Goal: Transaction & Acquisition: Subscribe to service/newsletter

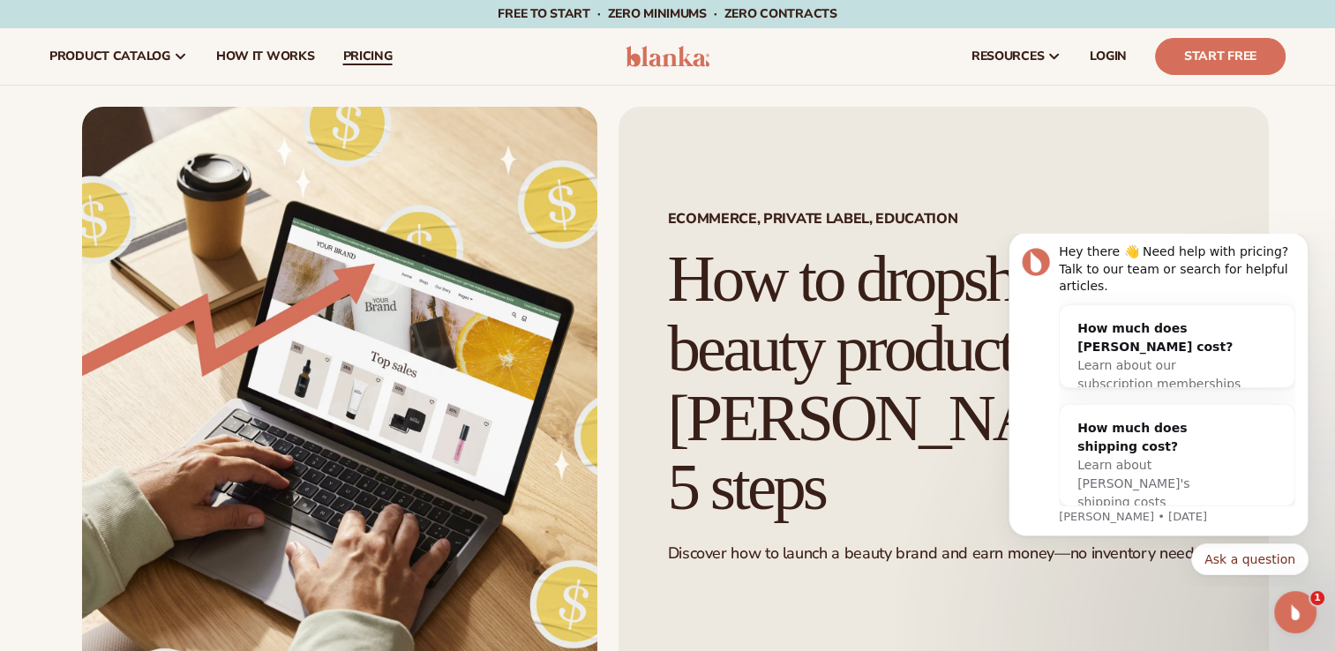
click at [357, 58] on span "pricing" at bounding box center [366, 56] width 49 height 14
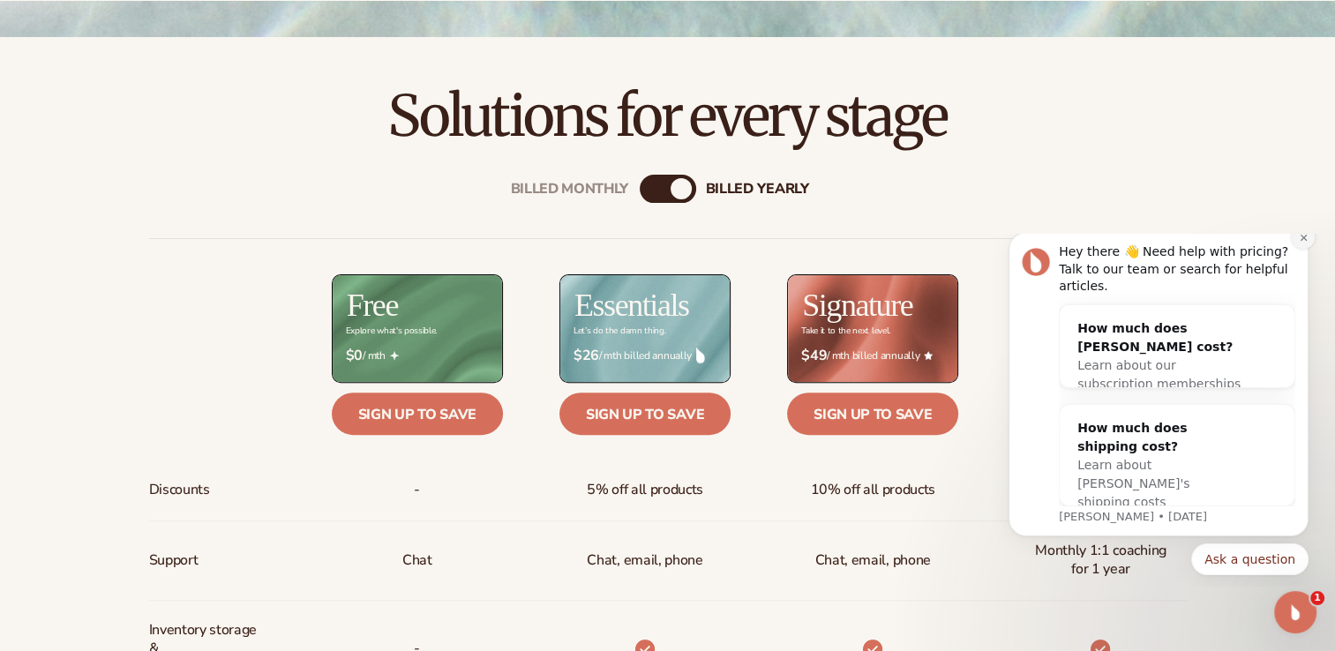
click at [1303, 243] on icon "Dismiss notification" at bounding box center [1304, 238] width 10 height 10
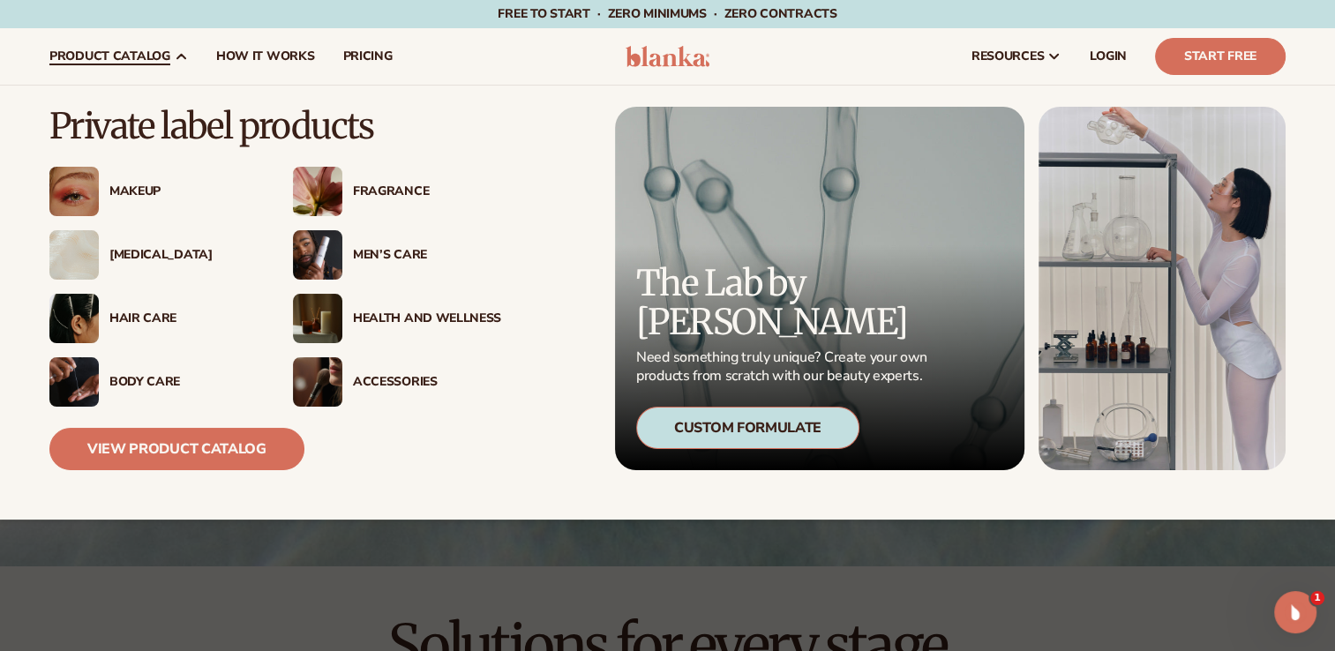
click at [92, 180] on img at bounding box center [73, 191] width 49 height 49
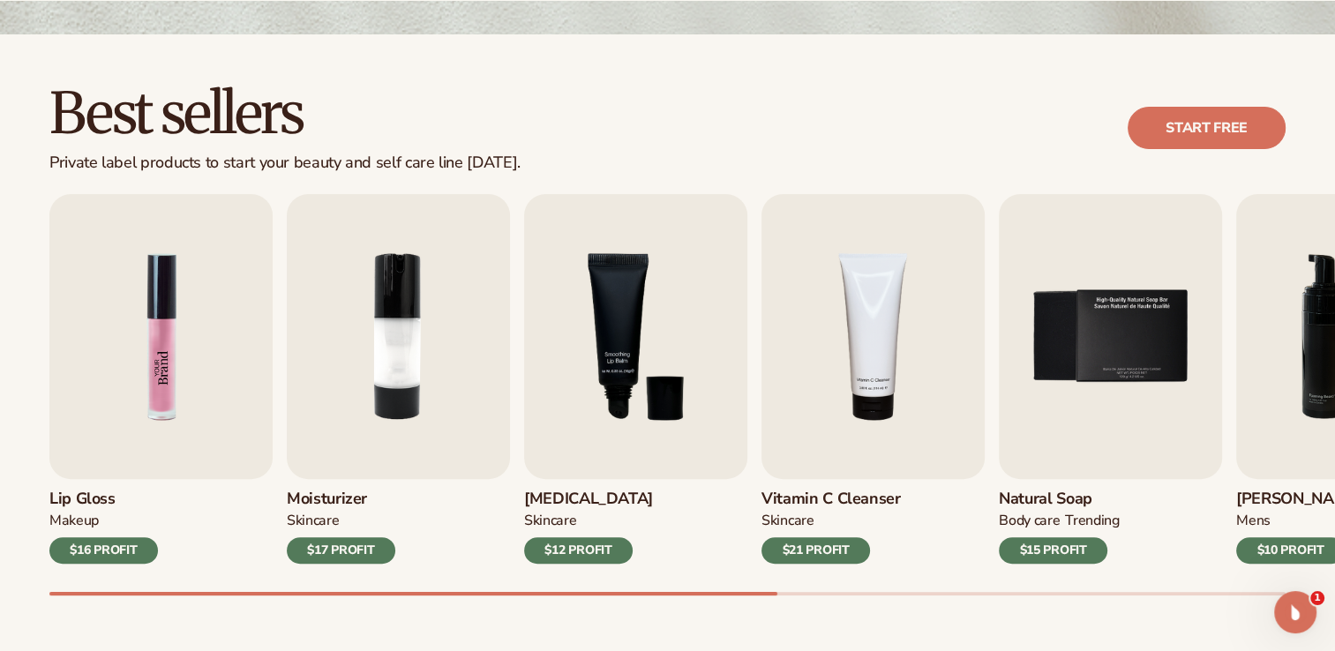
scroll to position [441, 0]
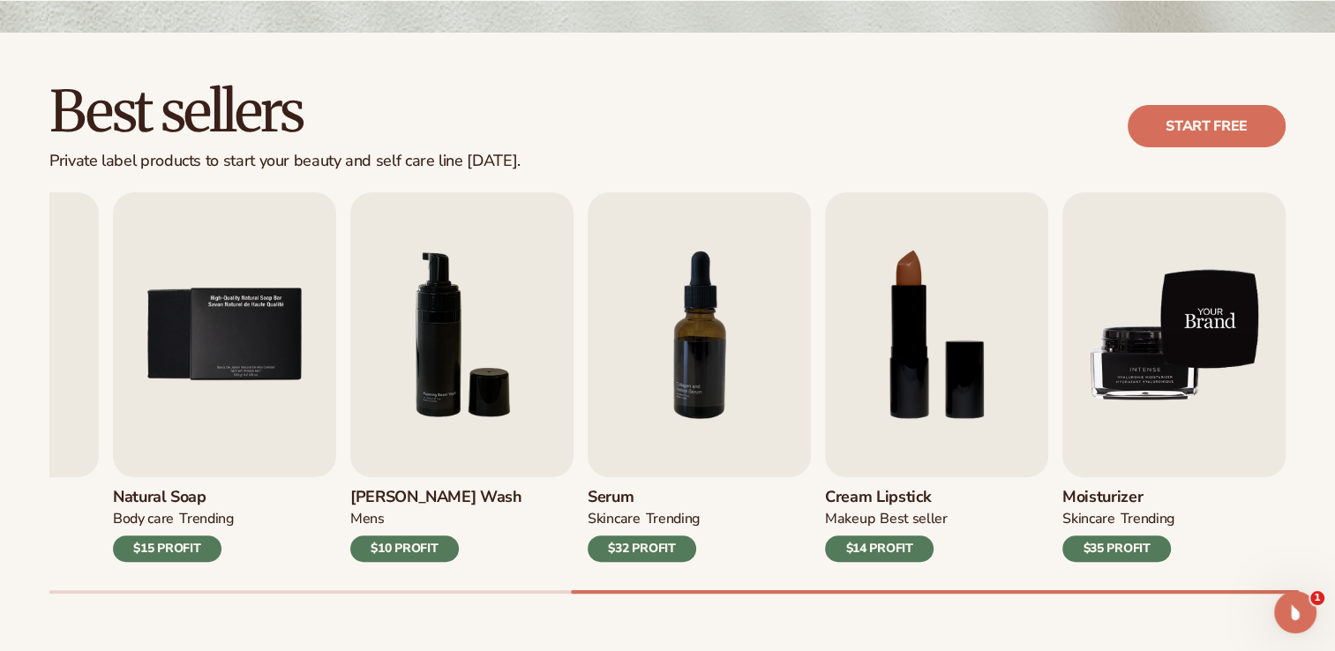
click at [1157, 369] on img "9 / 9" at bounding box center [1174, 334] width 223 height 285
click at [1171, 362] on img "9 / 9" at bounding box center [1174, 334] width 223 height 285
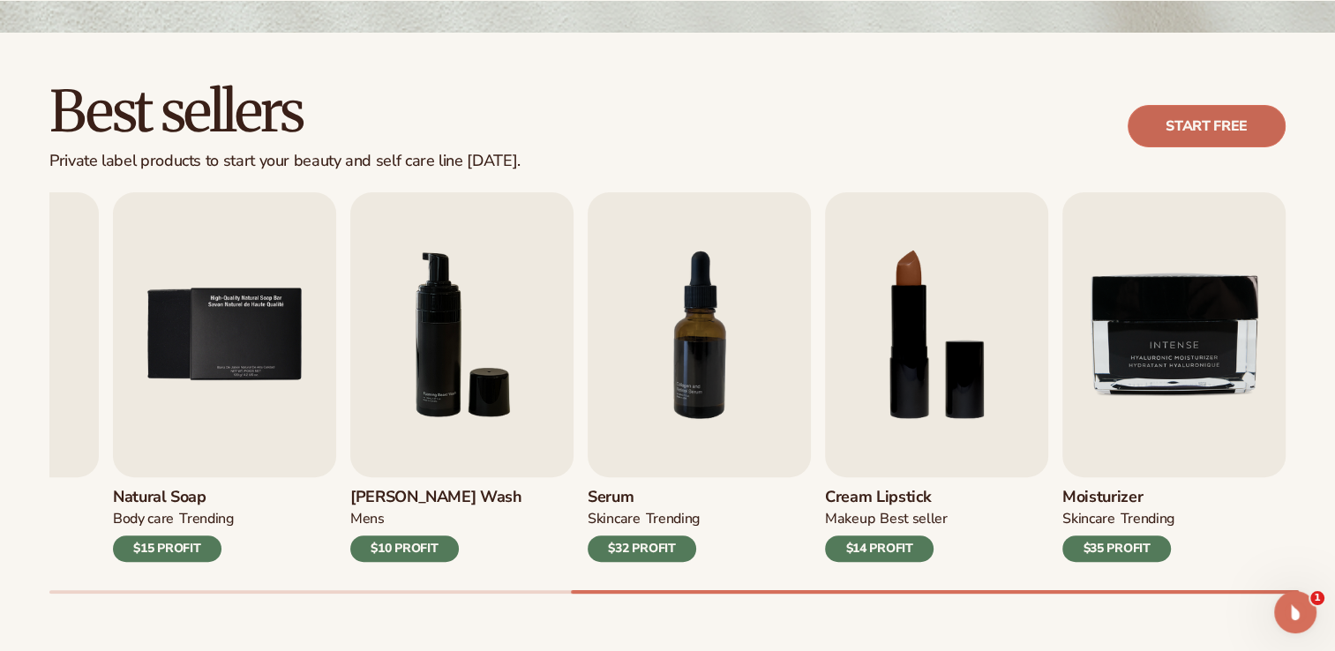
click at [1198, 126] on link "Start free" at bounding box center [1207, 126] width 158 height 42
